Goal: Information Seeking & Learning: Learn about a topic

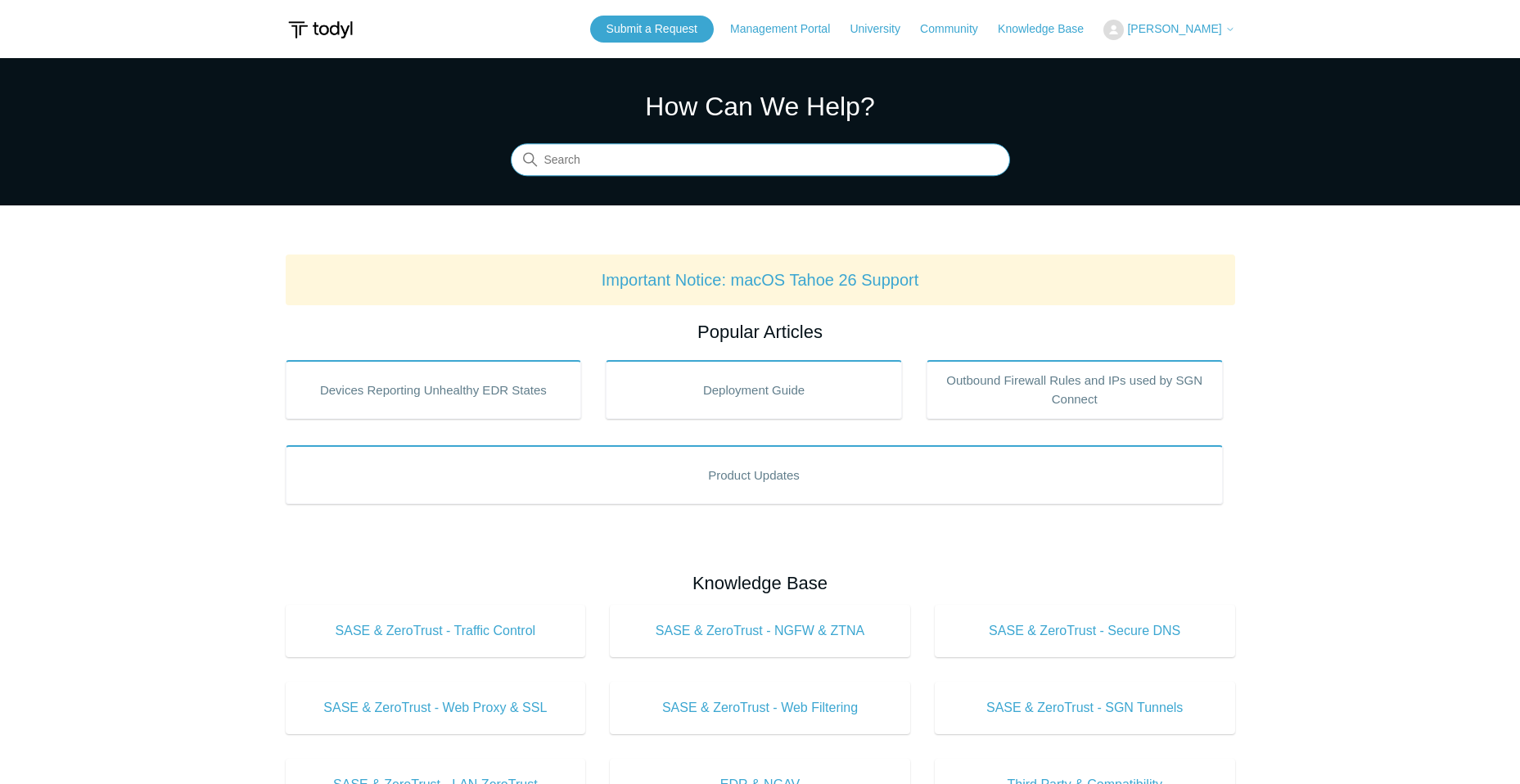
click at [677, 171] on input "Search" at bounding box center [760, 161] width 499 height 33
click at [685, 154] on input "Search" at bounding box center [760, 161] width 499 height 33
type input "pop control"
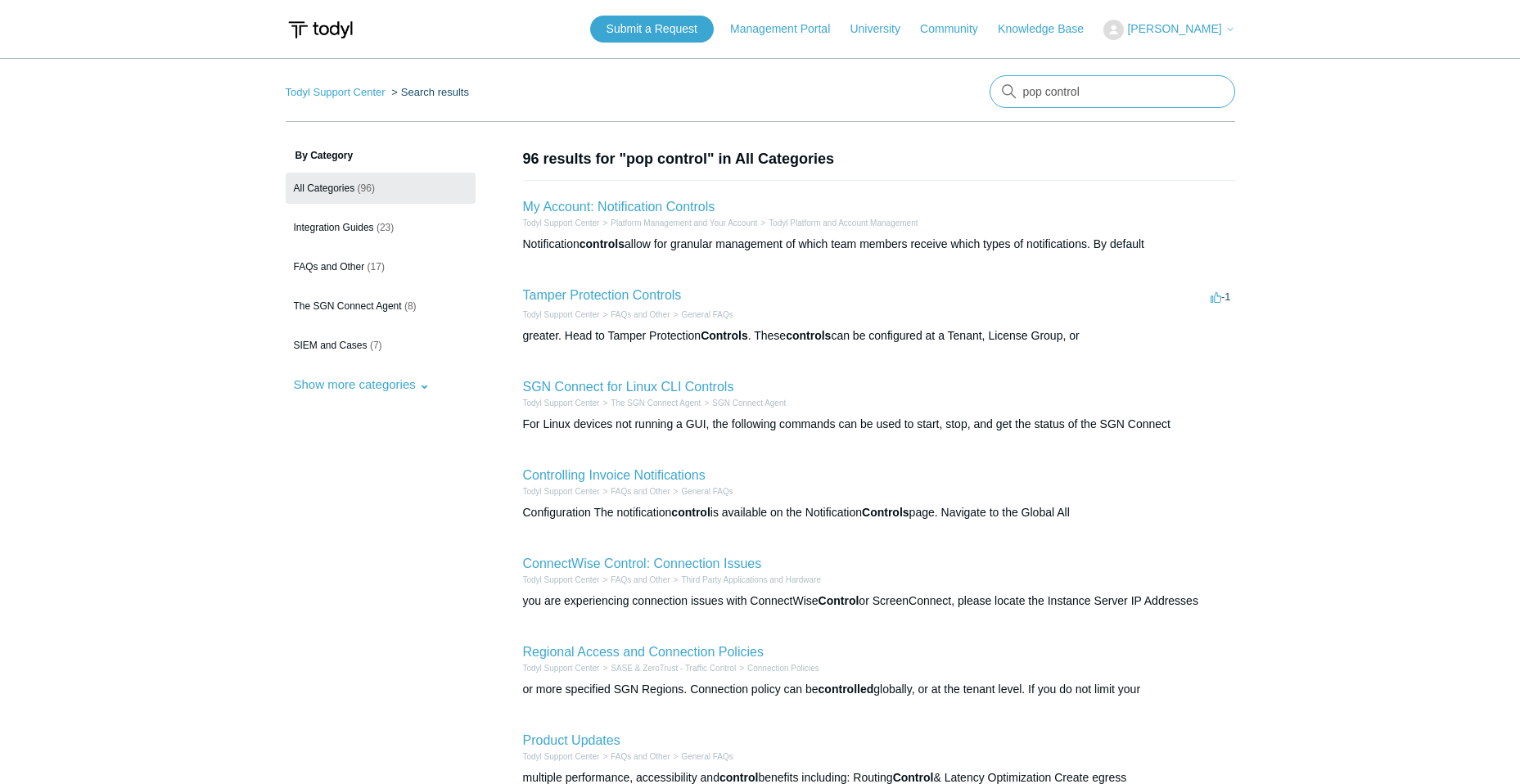
drag, startPoint x: 1043, startPoint y: 93, endPoint x: 962, endPoint y: 93, distance: 81.0
click at [961, 93] on nav "Todyl Support Center Search results pop control" at bounding box center [761, 99] width 950 height 46
type input "turn off point of presense"
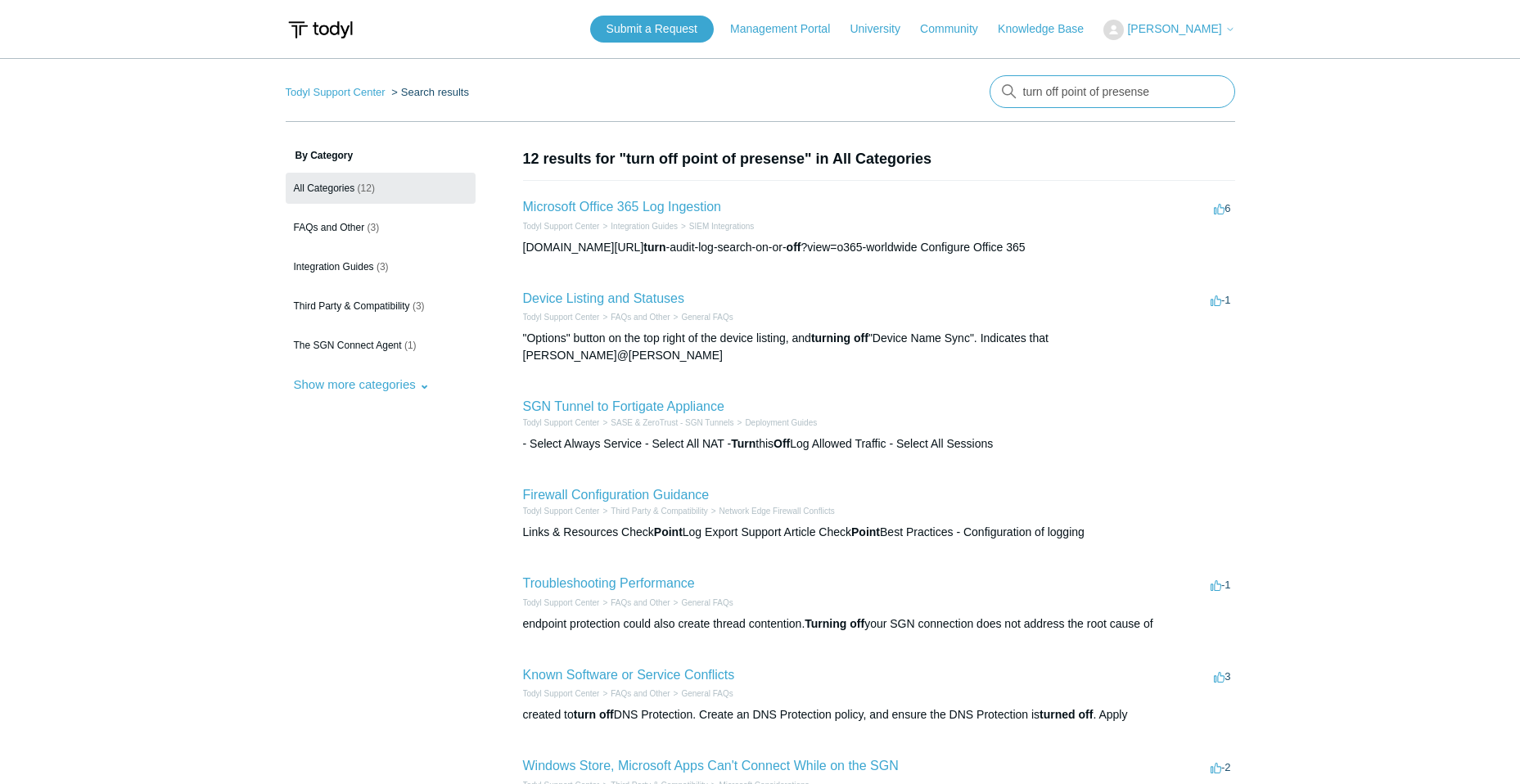
click at [1116, 95] on input "turn off point of presense" at bounding box center [1112, 92] width 245 height 33
type input "turn off point of presence"
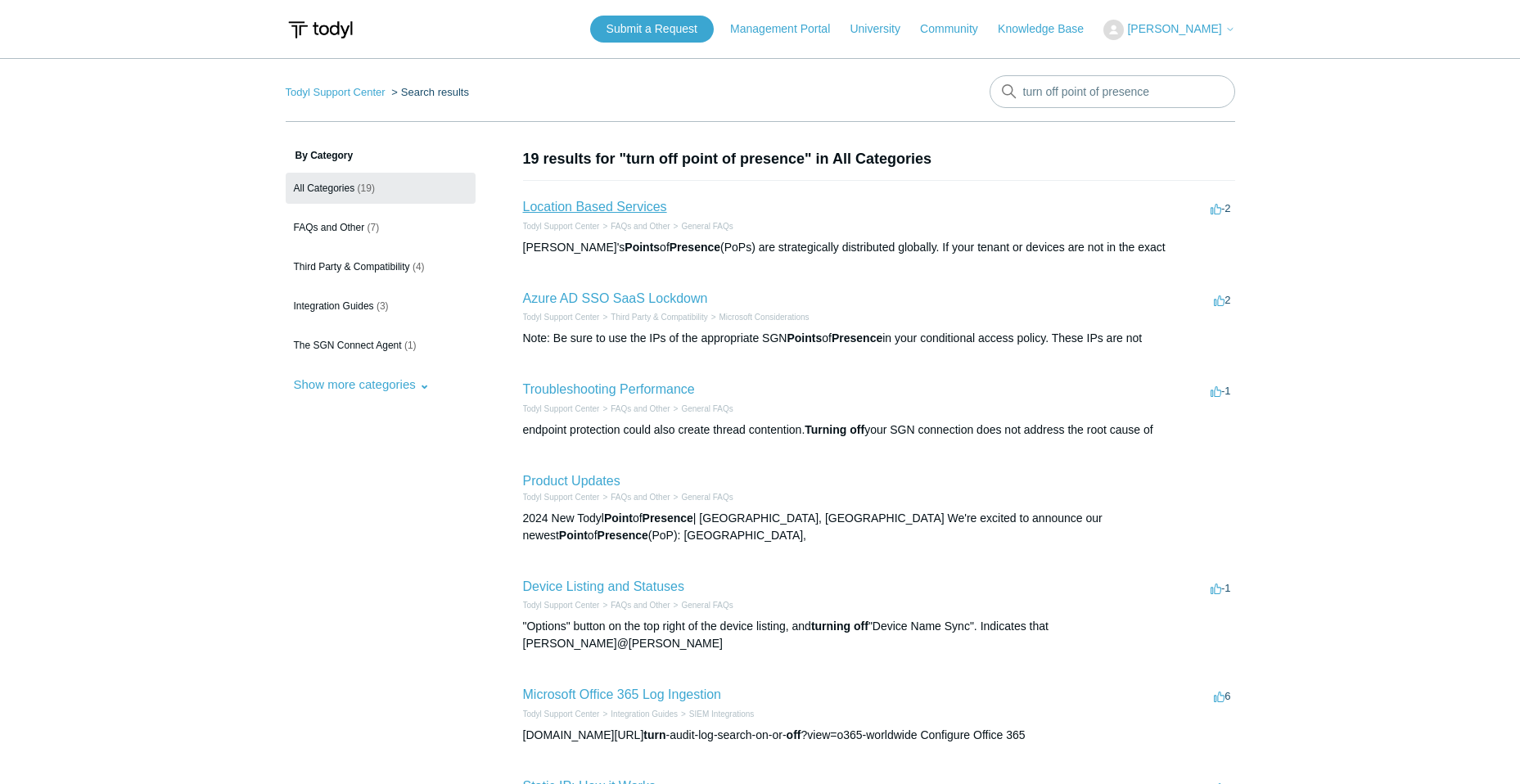
click at [632, 210] on link "Location Based Services" at bounding box center [595, 206] width 144 height 14
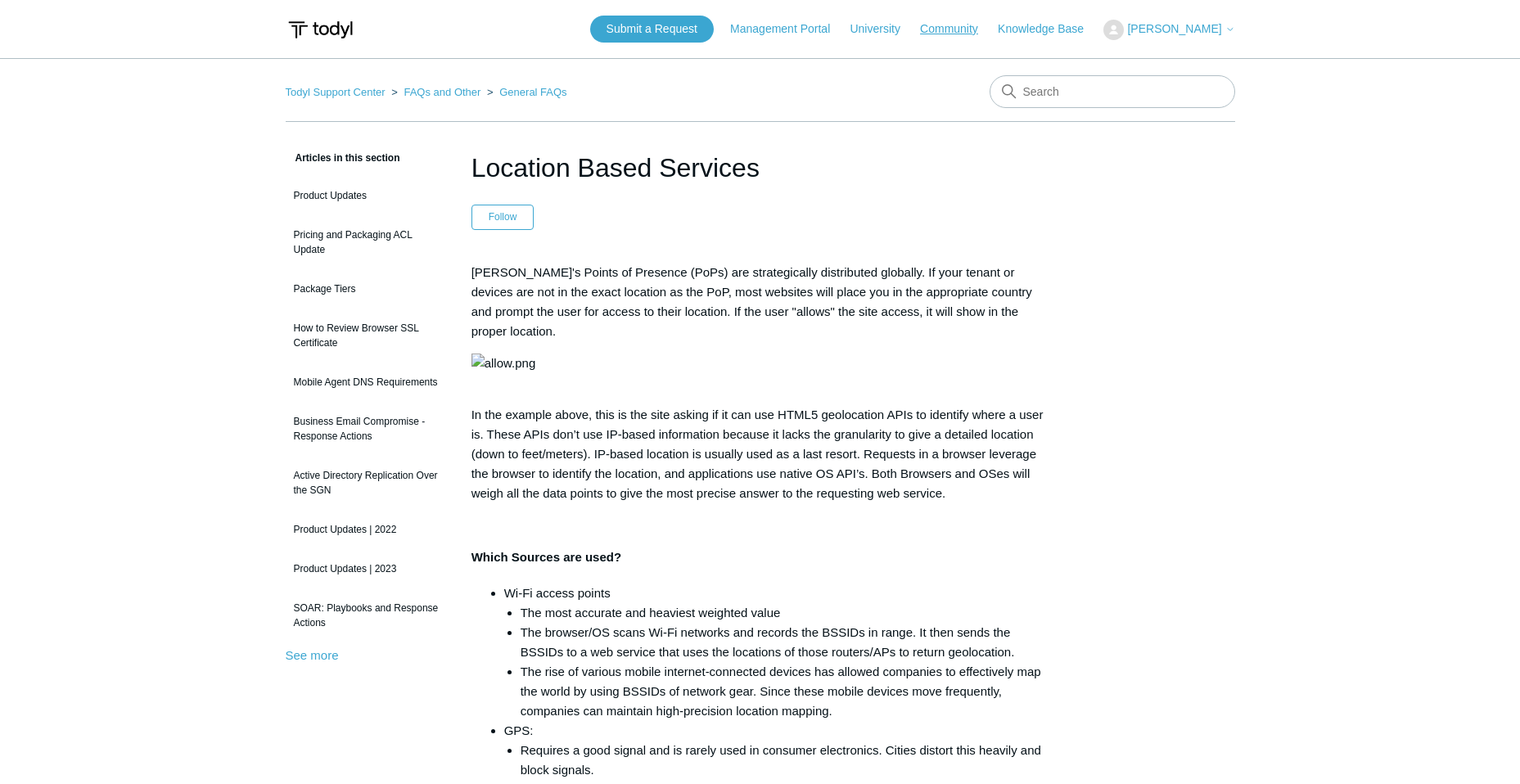
click at [965, 34] on link "Community" at bounding box center [957, 29] width 75 height 17
